Goal: Find specific page/section: Find specific page/section

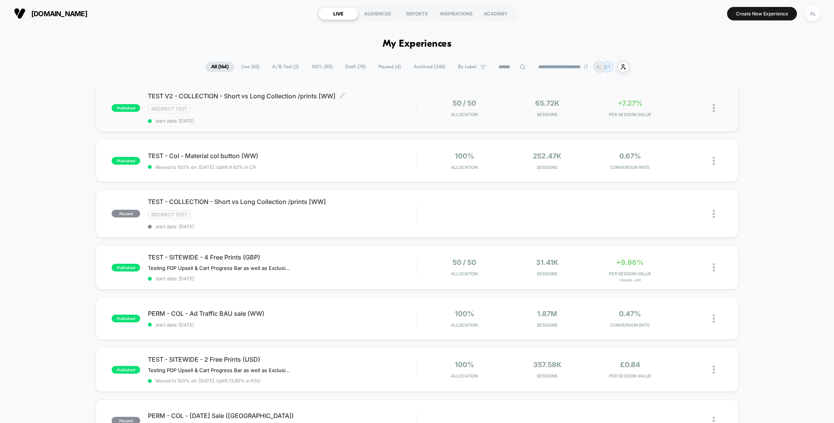
click at [409, 98] on span "TEST V2 - COLLECTION - Short vs Long Collection /prints [WW] Click to edit expe…" at bounding box center [282, 96] width 269 height 8
